Goal: Task Accomplishment & Management: Complete application form

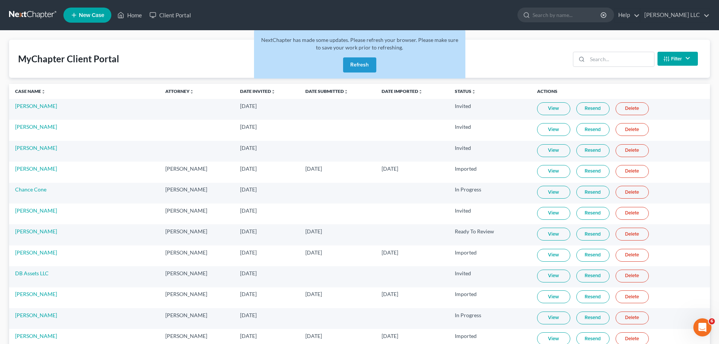
click at [356, 68] on button "Refresh" at bounding box center [359, 64] width 33 height 15
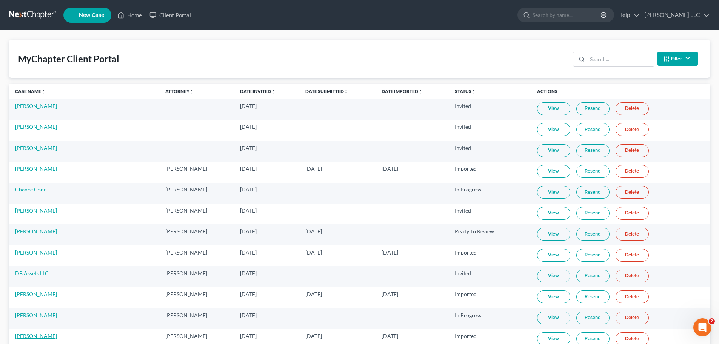
click at [34, 337] on link "[PERSON_NAME]" at bounding box center [36, 336] width 42 height 6
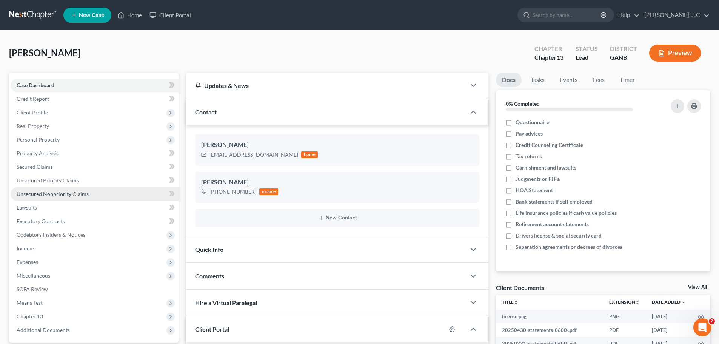
click at [37, 196] on span "Unsecured Nonpriority Claims" at bounding box center [53, 194] width 72 height 6
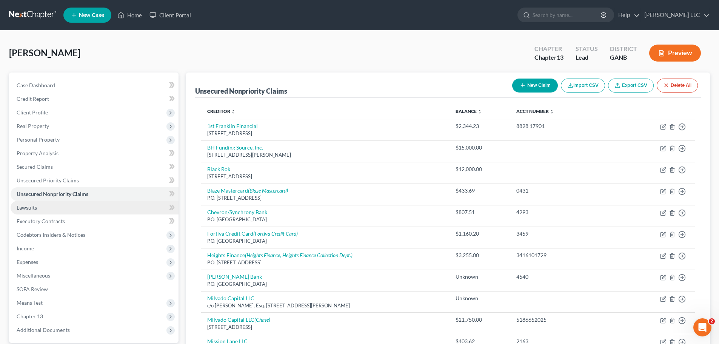
click at [35, 208] on span "Lawsuits" at bounding box center [27, 207] width 20 height 6
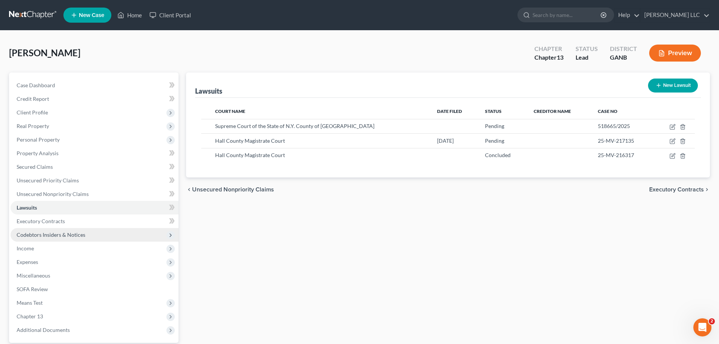
click at [34, 234] on span "Codebtors Insiders & Notices" at bounding box center [51, 234] width 69 height 6
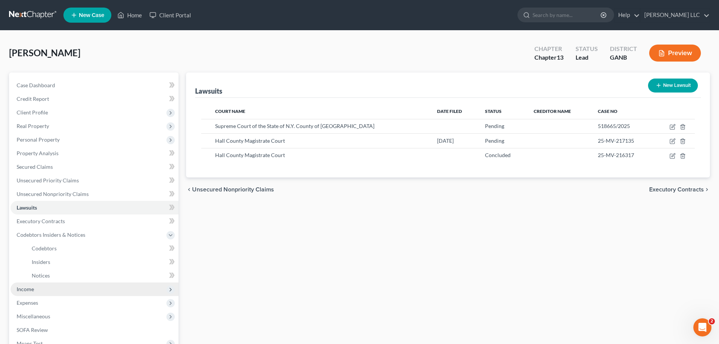
click at [29, 292] on span "Income" at bounding box center [25, 289] width 17 height 6
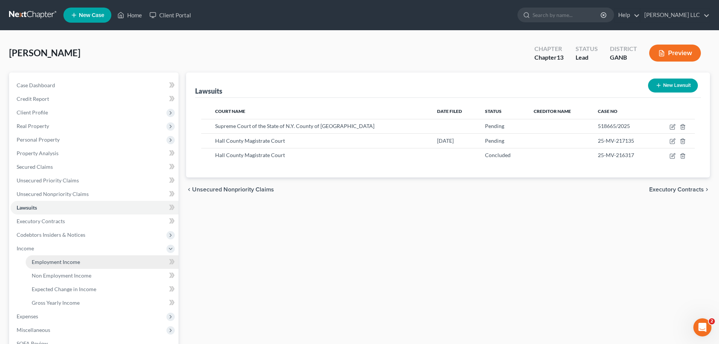
click at [42, 262] on span "Employment Income" at bounding box center [56, 262] width 48 height 6
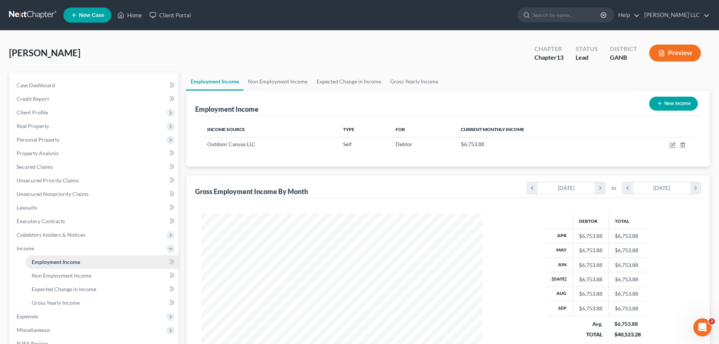
scroll to position [141, 297]
click at [46, 304] on span "Gross Yearly Income" at bounding box center [56, 302] width 48 height 6
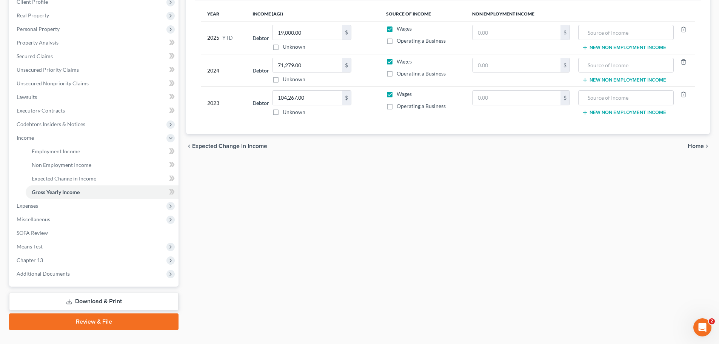
scroll to position [113, 0]
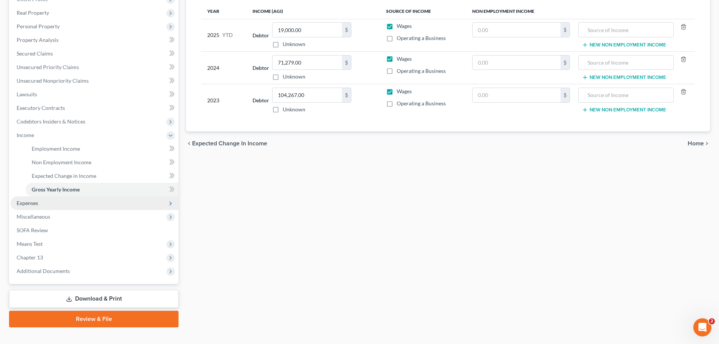
click at [39, 204] on span "Expenses" at bounding box center [95, 203] width 168 height 14
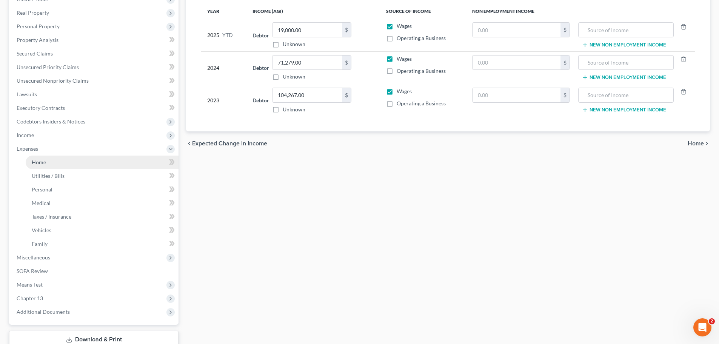
click at [34, 165] on span "Home" at bounding box center [39, 162] width 14 height 6
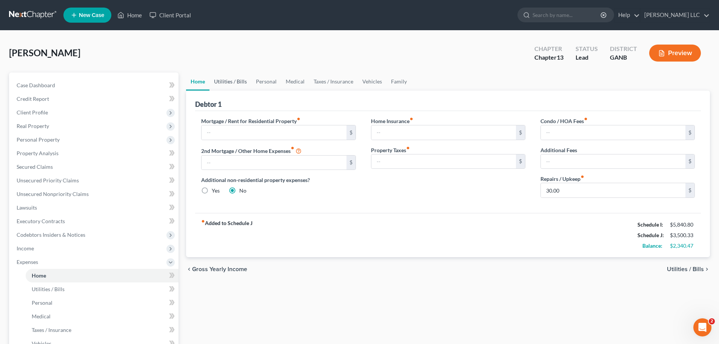
click at [225, 80] on link "Utilities / Bills" at bounding box center [230, 81] width 42 height 18
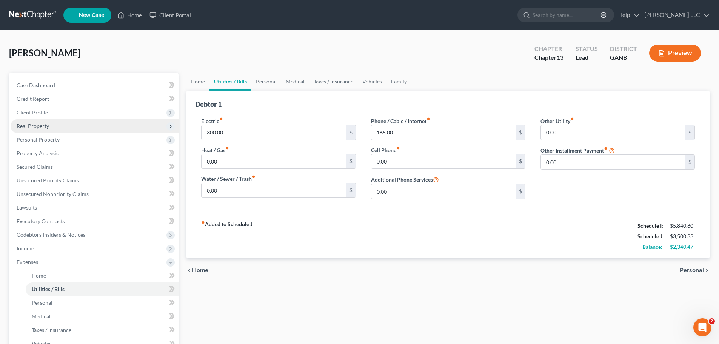
click at [49, 129] on span "Real Property" at bounding box center [95, 126] width 168 height 14
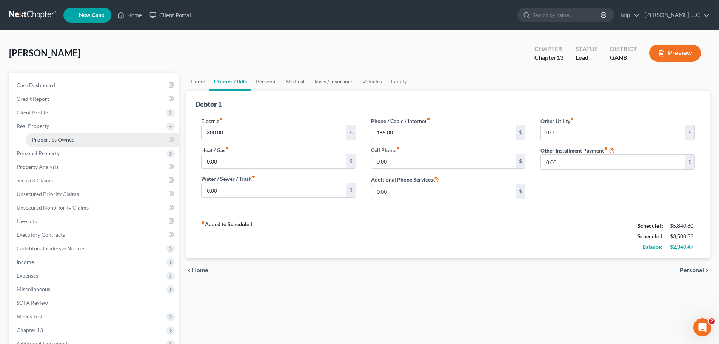
click at [53, 139] on span "Properties Owned" at bounding box center [53, 139] width 43 height 6
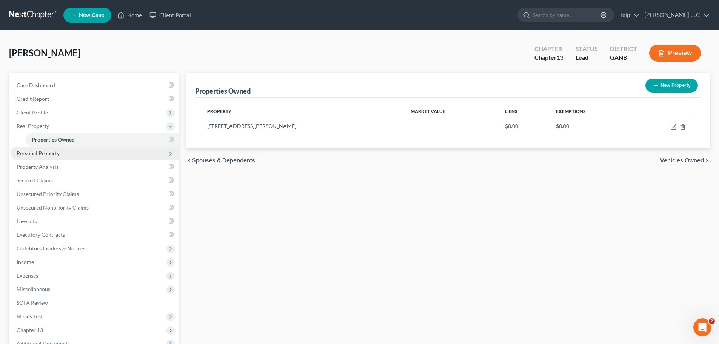
click at [53, 152] on span "Personal Property" at bounding box center [38, 153] width 43 height 6
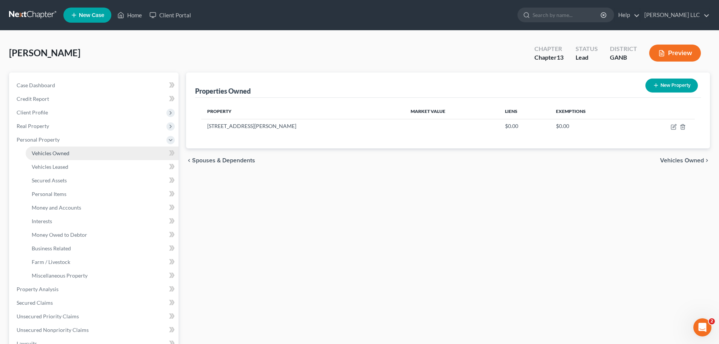
click at [53, 152] on span "Vehicles Owned" at bounding box center [51, 153] width 38 height 6
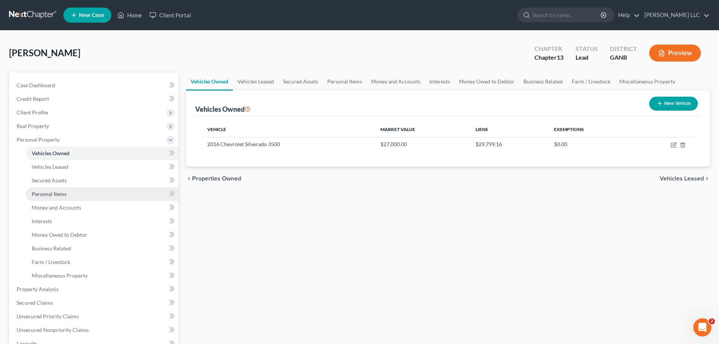
click at [49, 193] on span "Personal Items" at bounding box center [49, 194] width 35 height 6
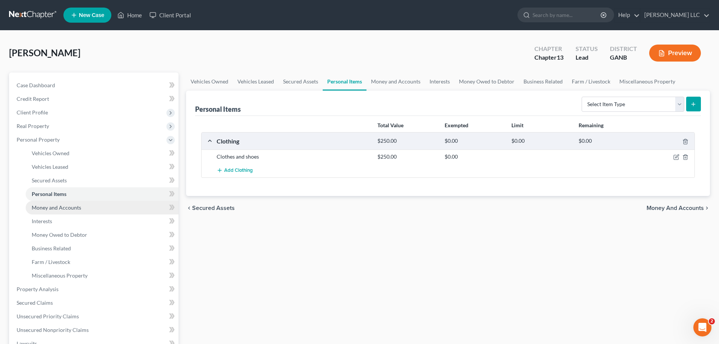
click at [49, 205] on span "Money and Accounts" at bounding box center [56, 207] width 49 height 6
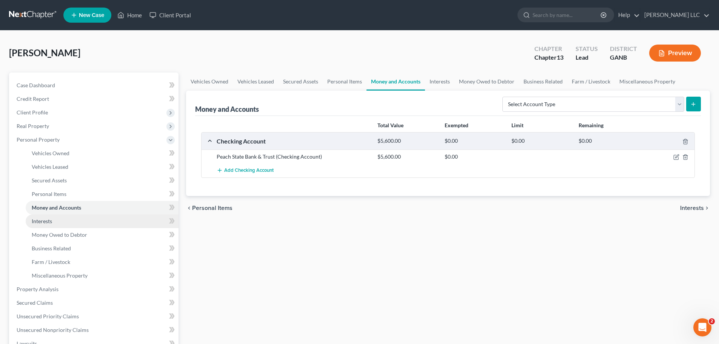
click at [49, 220] on span "Interests" at bounding box center [42, 221] width 20 height 6
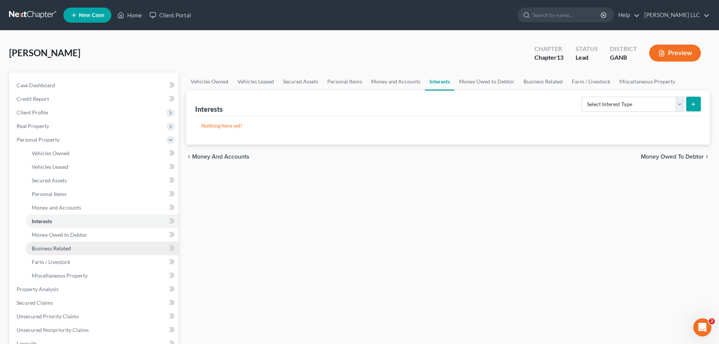
click at [51, 250] on span "Business Related" at bounding box center [51, 248] width 39 height 6
